Goal: Task Accomplishment & Management: Manage account settings

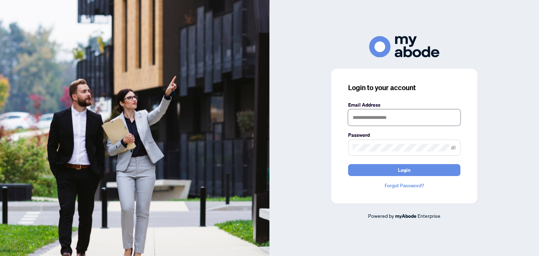
click at [431, 121] on input "text" at bounding box center [404, 117] width 112 height 16
type input "**********"
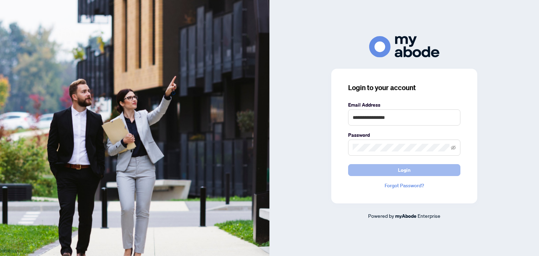
click at [407, 169] on span "Login" at bounding box center [404, 170] width 13 height 11
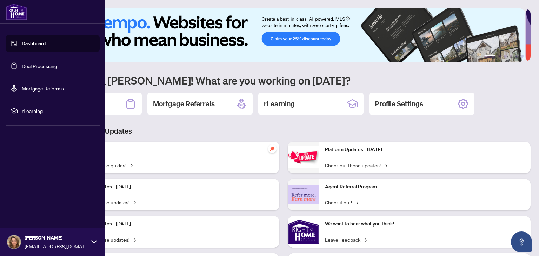
click at [41, 69] on link "Deal Processing" at bounding box center [39, 66] width 35 height 6
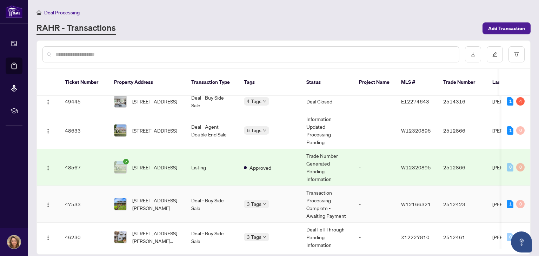
scroll to position [194, 0]
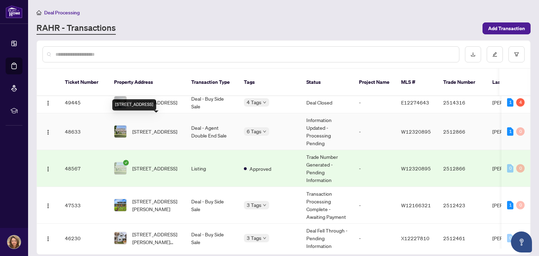
click at [155, 128] on span "[STREET_ADDRESS]" at bounding box center [154, 132] width 45 height 8
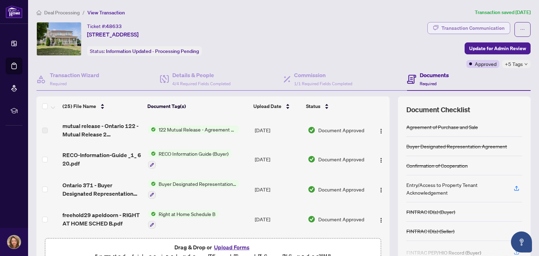
click at [462, 29] on div "Transaction Communication" at bounding box center [472, 27] width 63 height 11
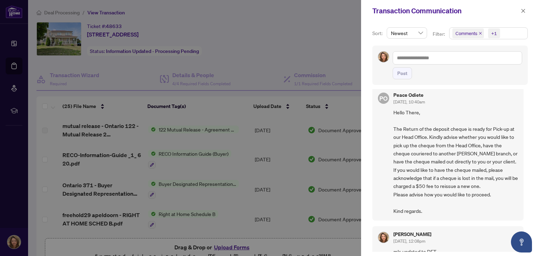
scroll to position [7, 0]
click at [267, 50] on div at bounding box center [269, 128] width 539 height 256
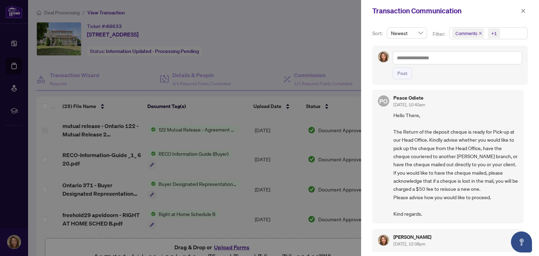
scroll to position [0, 0]
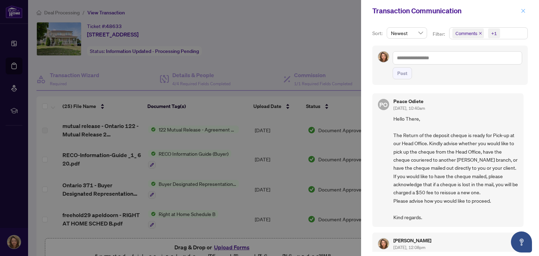
click at [521, 9] on icon "close" at bounding box center [523, 11] width 4 height 4
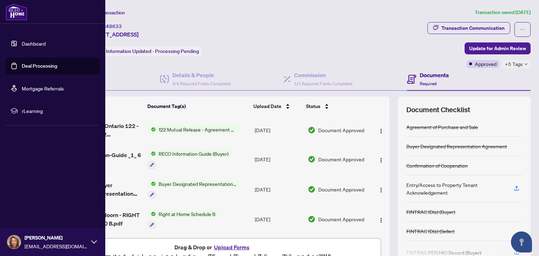
click at [42, 64] on link "Deal Processing" at bounding box center [39, 66] width 35 height 6
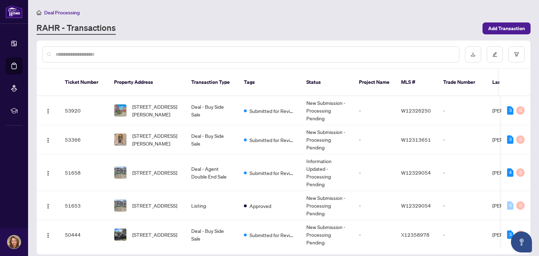
click at [252, 28] on div "RAHR - Transactions" at bounding box center [257, 28] width 442 height 13
